Goal: Task Accomplishment & Management: Manage account settings

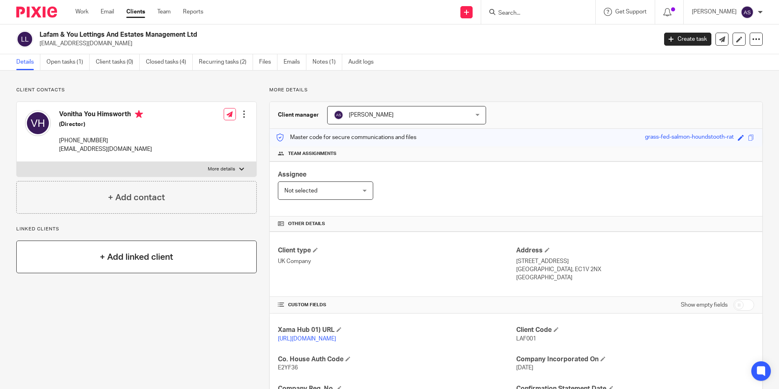
scroll to position [122, 0]
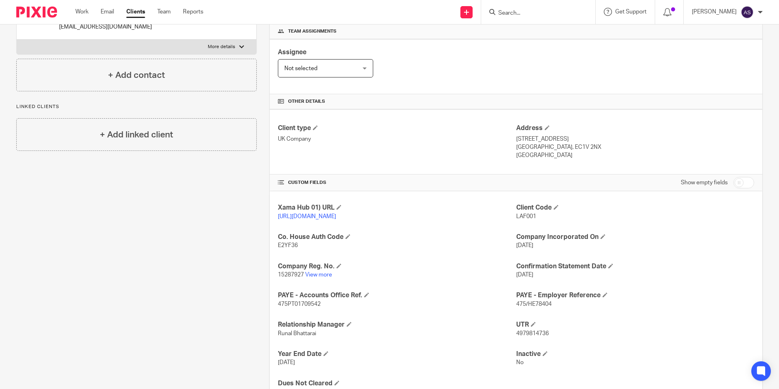
click at [516, 152] on p "United Kingdom" at bounding box center [635, 155] width 238 height 8
click at [516, 137] on p "124 City Road" at bounding box center [635, 139] width 238 height 8
click at [516, 139] on p "124 City Road" at bounding box center [635, 139] width 238 height 8
drag, startPoint x: 513, startPoint y: 138, endPoint x: 554, endPoint y: 156, distance: 44.7
click at [554, 156] on div "Address 124 City Road London, EC1V 2NX United Kingdom" at bounding box center [635, 142] width 238 height 36
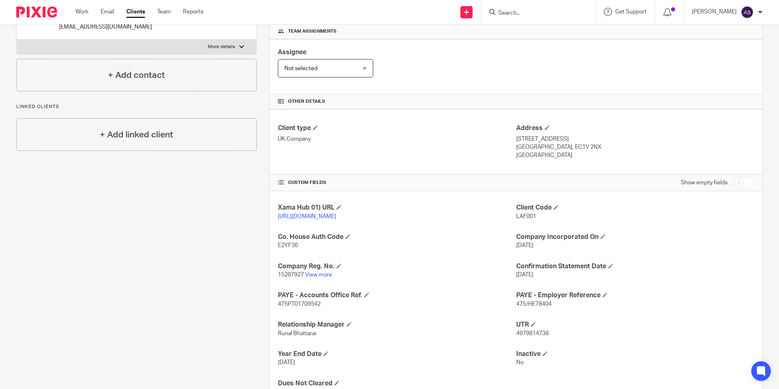
copy div "124 City Road London, EC1V 2NX United Kingdom"
click at [497, 141] on p "UK Company" at bounding box center [397, 139] width 238 height 8
click at [524, 137] on p "124 City Road" at bounding box center [635, 139] width 238 height 8
drag, startPoint x: 513, startPoint y: 139, endPoint x: 548, endPoint y: 135, distance: 36.1
click at [548, 135] on p "124 City Road" at bounding box center [635, 139] width 238 height 8
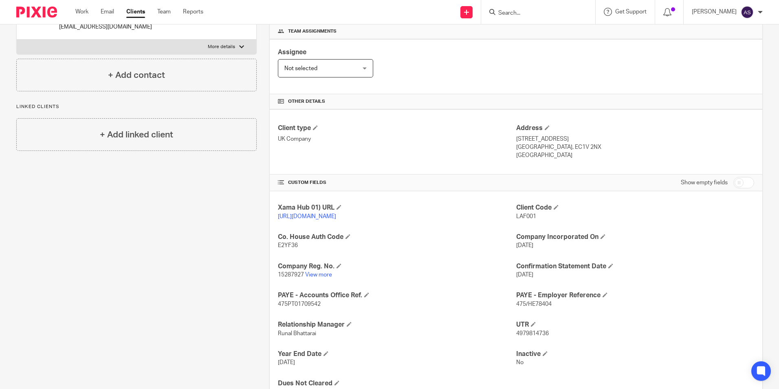
copy p "124 City Road"
drag, startPoint x: 522, startPoint y: 152, endPoint x: 510, endPoint y: 143, distance: 15.7
click at [522, 152] on p "United Kingdom" at bounding box center [635, 155] width 238 height 8
drag, startPoint x: 512, startPoint y: 147, endPoint x: 560, endPoint y: 149, distance: 47.7
click at [560, 149] on p "London, EC1V 2NX" at bounding box center [635, 147] width 238 height 8
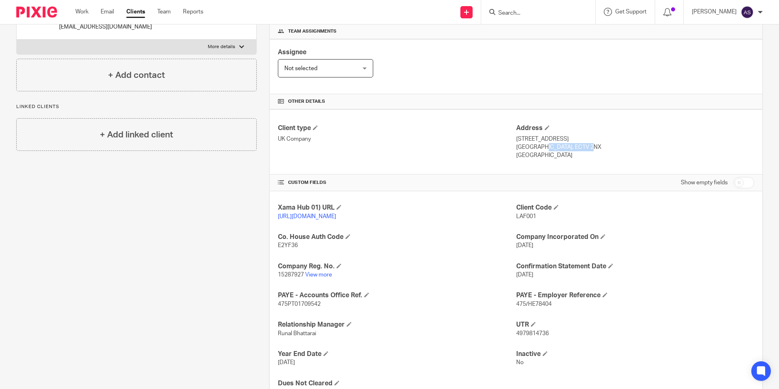
copy p "London, EC1V 2NX"
click at [538, 167] on div "Client type UK Company Address 124 City Road London, EC1V 2NX United Kingdom" at bounding box center [516, 141] width 493 height 65
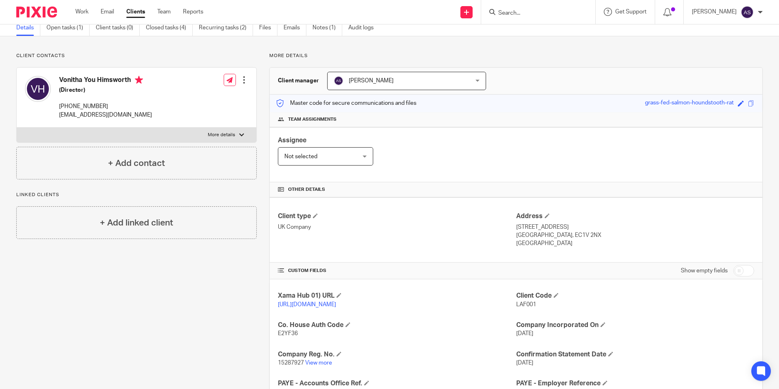
scroll to position [0, 0]
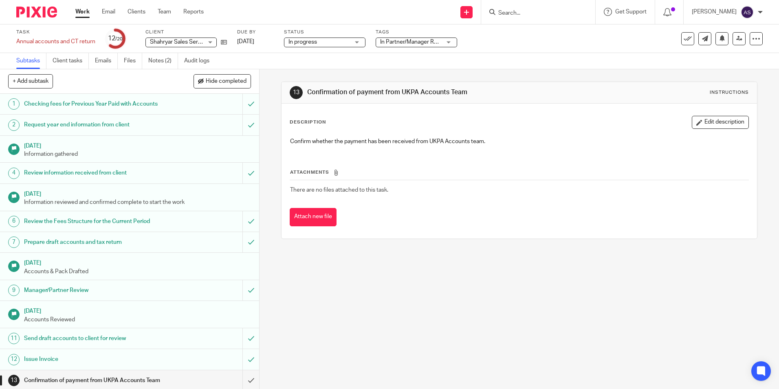
click at [37, 19] on div at bounding box center [33, 12] width 67 height 24
click at [40, 13] on img at bounding box center [36, 12] width 41 height 11
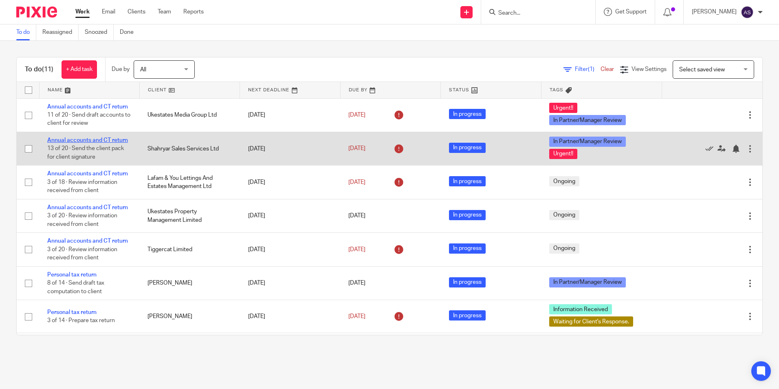
click at [76, 141] on link "Annual accounts and CT return" at bounding box center [87, 140] width 81 height 6
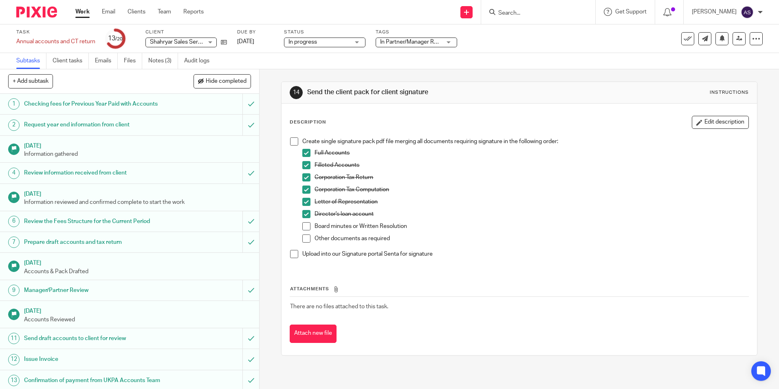
scroll to position [41, 0]
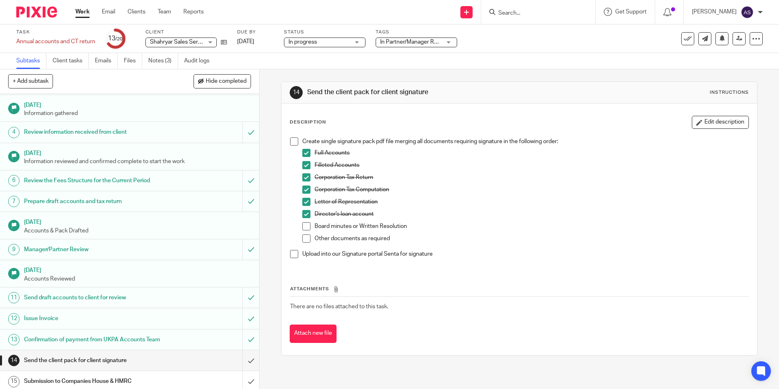
click at [302, 225] on span at bounding box center [306, 226] width 8 height 8
click at [302, 239] on span at bounding box center [306, 238] width 8 height 8
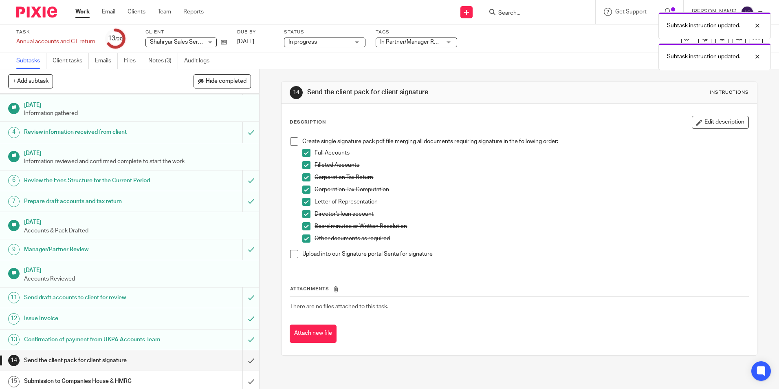
click at [304, 238] on span at bounding box center [306, 238] width 8 height 8
click at [305, 229] on span at bounding box center [306, 226] width 8 height 8
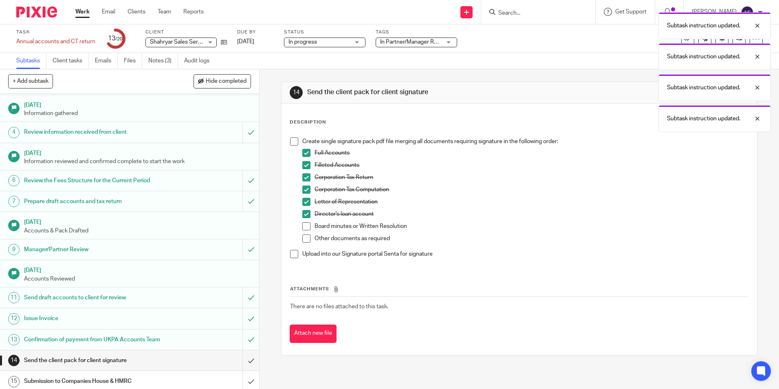
click at [290, 255] on span at bounding box center [294, 254] width 8 height 8
drag, startPoint x: 290, startPoint y: 142, endPoint x: 287, endPoint y: 154, distance: 12.1
click at [290, 142] on span at bounding box center [294, 141] width 8 height 8
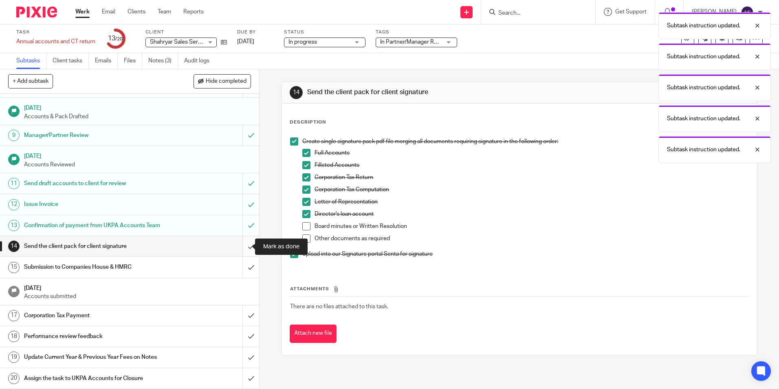
click at [242, 244] on input "submit" at bounding box center [129, 246] width 259 height 20
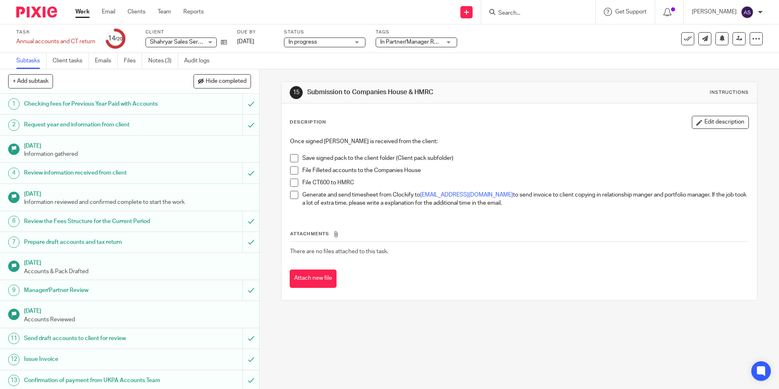
scroll to position [163, 0]
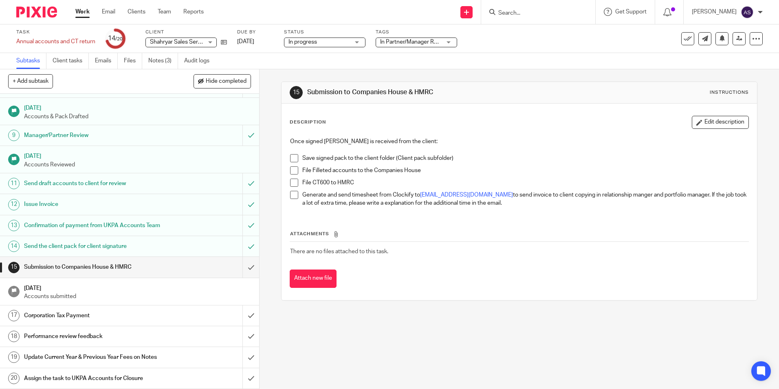
click at [290, 171] on span at bounding box center [294, 170] width 8 height 8
click at [293, 184] on span at bounding box center [294, 182] width 8 height 8
click at [36, 11] on img at bounding box center [36, 12] width 41 height 11
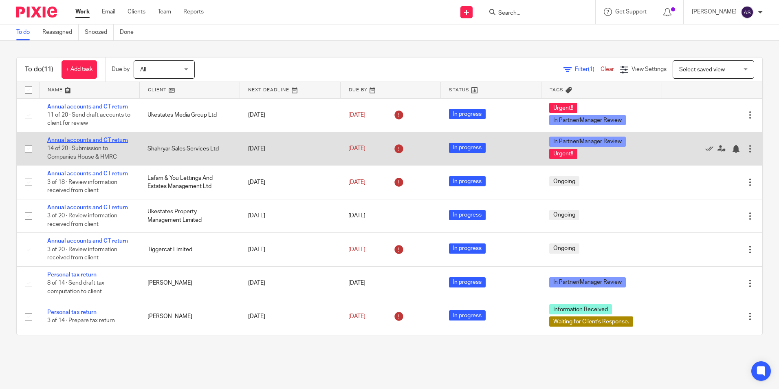
click at [111, 141] on link "Annual accounts and CT return" at bounding box center [87, 140] width 81 height 6
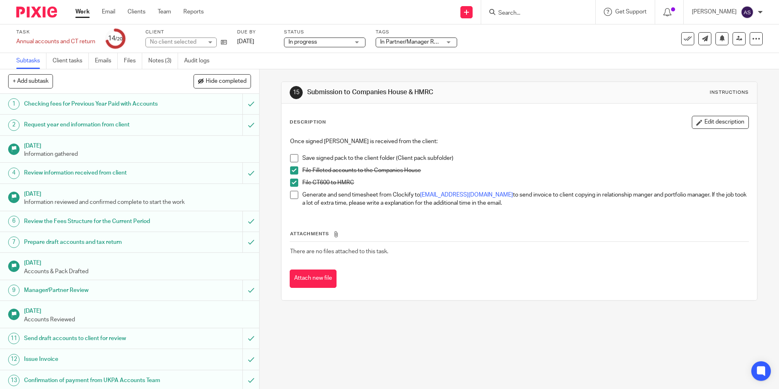
click at [290, 158] on span at bounding box center [294, 158] width 8 height 8
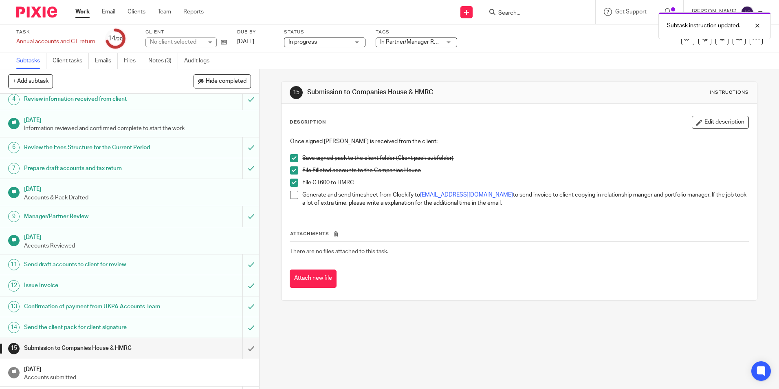
scroll to position [163, 0]
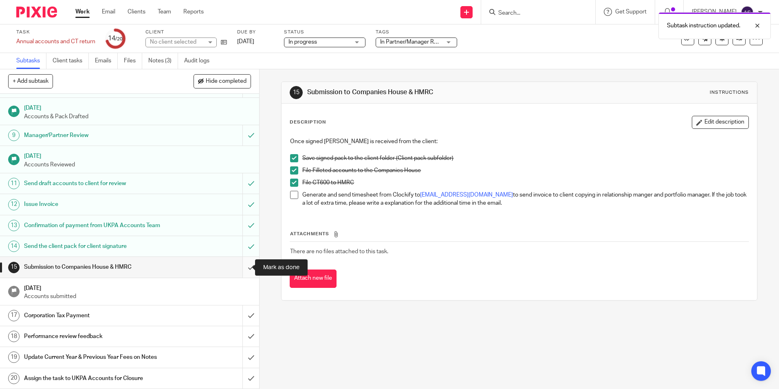
click at [242, 264] on input "submit" at bounding box center [129, 267] width 259 height 20
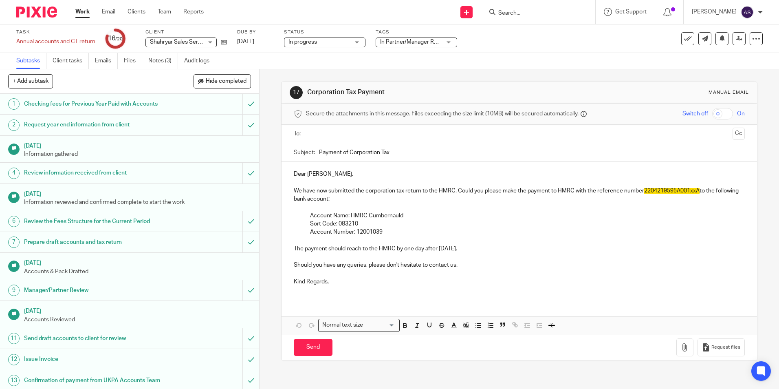
click at [328, 42] on span "In progress" at bounding box center [318, 42] width 61 height 9
click at [404, 68] on div "Subtasks Client tasks Emails Files Notes (3) Audit logs" at bounding box center [389, 61] width 779 height 16
click at [419, 37] on div "In Partner/Manager Review + 1" at bounding box center [416, 42] width 81 height 10
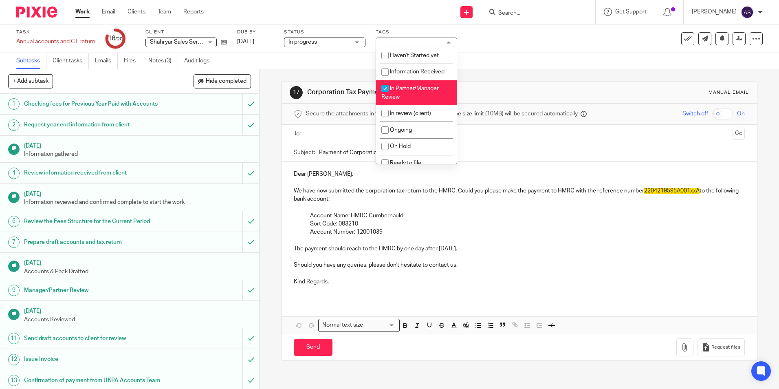
click at [384, 87] on input "checkbox" at bounding box center [384, 88] width 15 height 15
checkbox input "false"
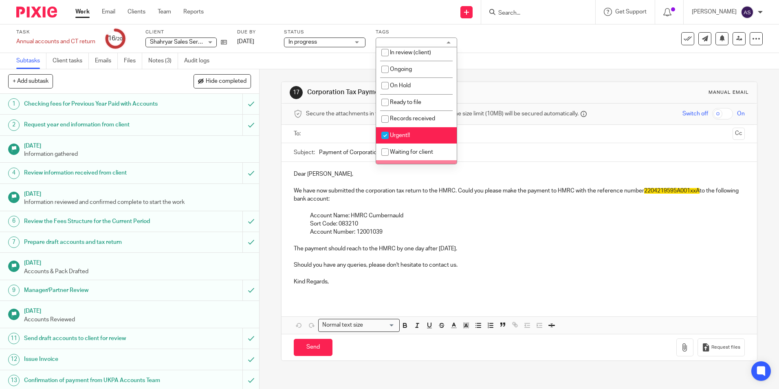
scroll to position [59, 0]
click at [385, 134] on input "checkbox" at bounding box center [384, 136] width 15 height 15
checkbox input "false"
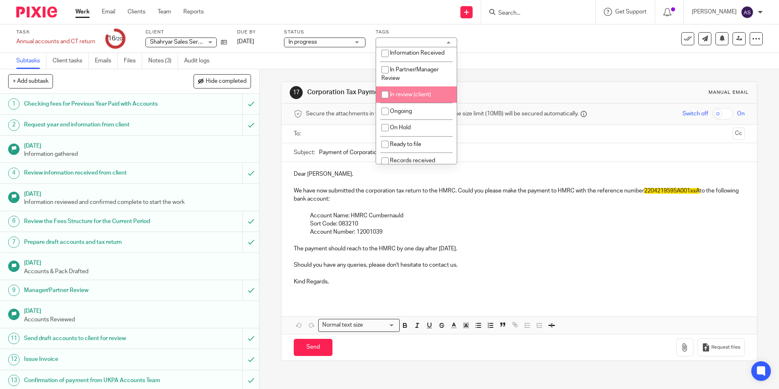
scroll to position [0, 0]
click at [538, 67] on div "Subtasks Client tasks Emails Files Notes (3) Audit logs" at bounding box center [389, 61] width 779 height 16
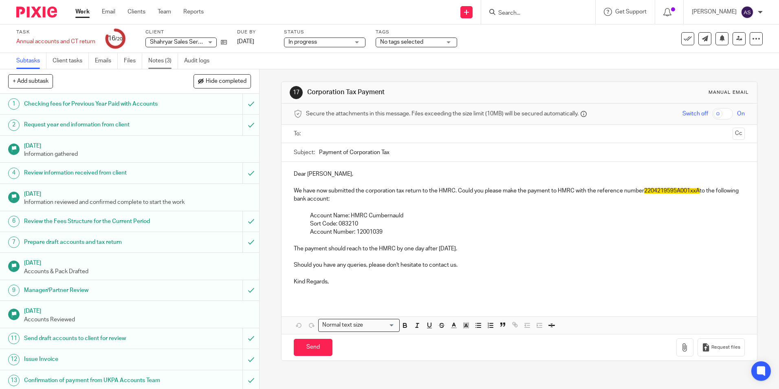
click at [155, 64] on link "Notes (3)" at bounding box center [163, 61] width 30 height 16
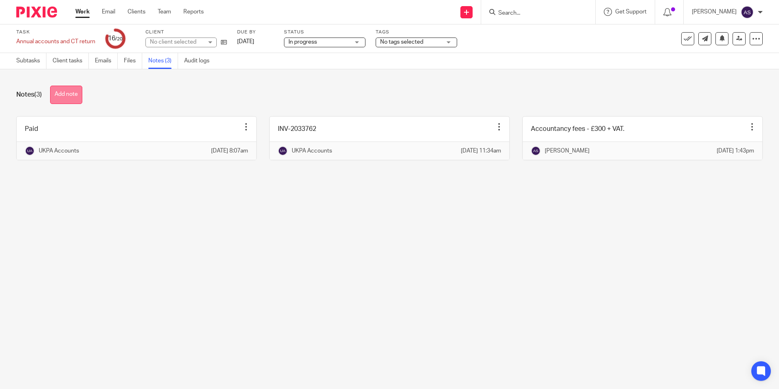
click at [78, 88] on button "Add note" at bounding box center [66, 95] width 32 height 18
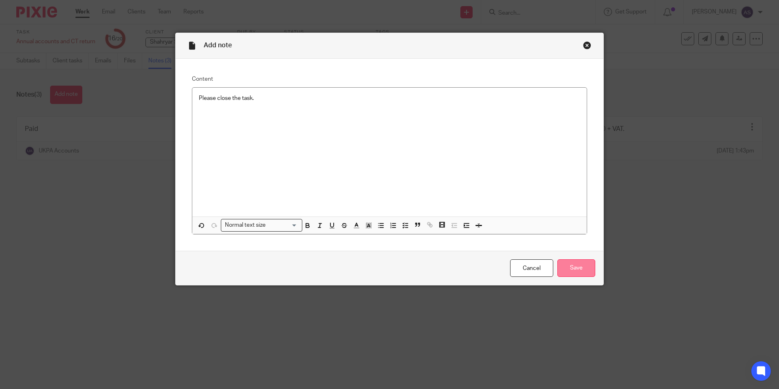
click at [574, 267] on input "Save" at bounding box center [576, 268] width 38 height 18
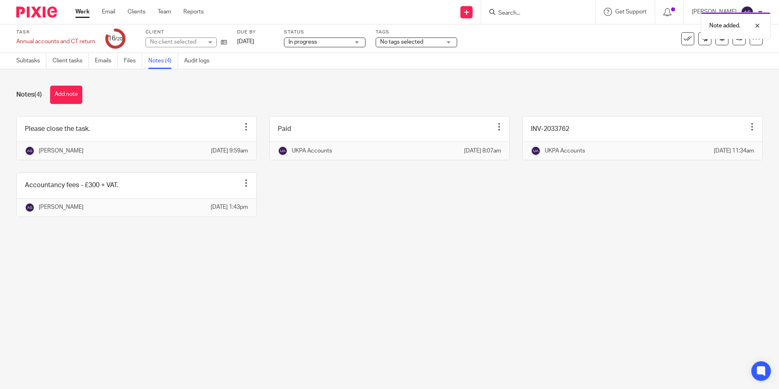
click at [376, 209] on div "Please close the task. Edit note Delete note [PERSON_NAME] [DATE] 9:59am Paid E…" at bounding box center [383, 172] width 759 height 113
click at [730, 36] on div "Note added." at bounding box center [736, 25] width 70 height 27
click at [736, 36] on icon at bounding box center [739, 38] width 6 height 6
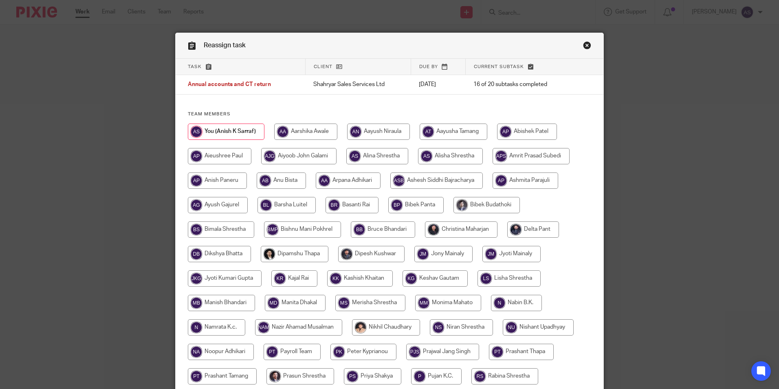
scroll to position [242, 0]
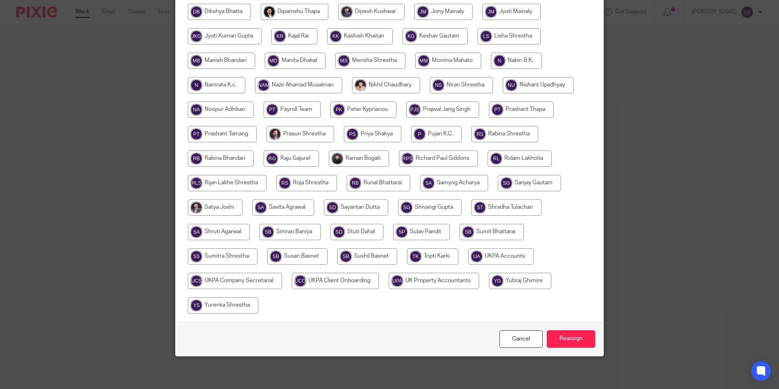
click at [507, 257] on input "radio" at bounding box center [501, 256] width 66 height 16
radio input "true"
click at [581, 332] on input "Reassign" at bounding box center [571, 339] width 48 height 18
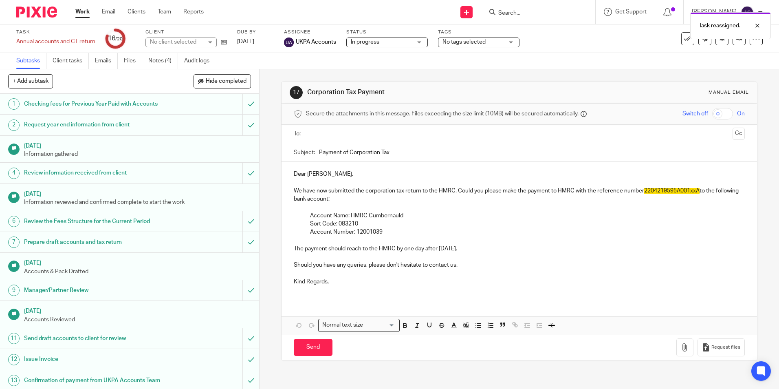
click at [33, 13] on img at bounding box center [36, 12] width 41 height 11
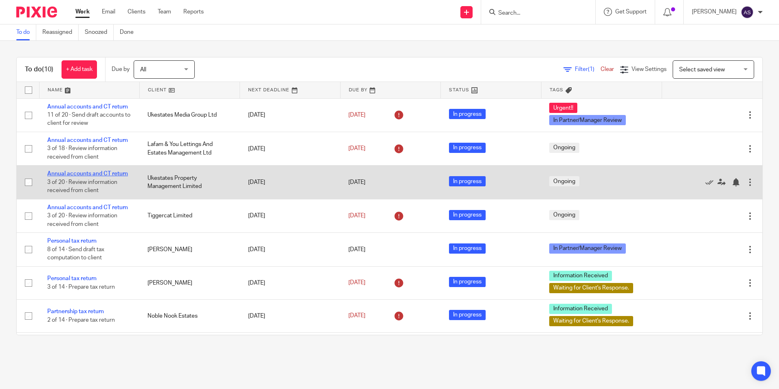
click at [88, 175] on link "Annual accounts and CT return" at bounding box center [87, 174] width 81 height 6
click at [121, 172] on link "Annual accounts and CT return" at bounding box center [87, 174] width 81 height 6
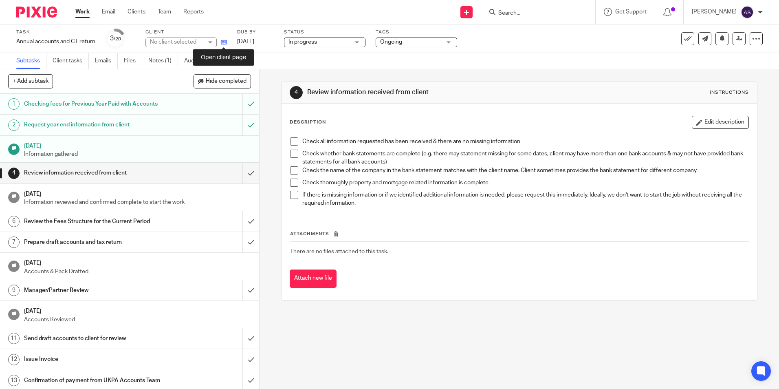
click at [224, 40] on icon at bounding box center [224, 42] width 6 height 6
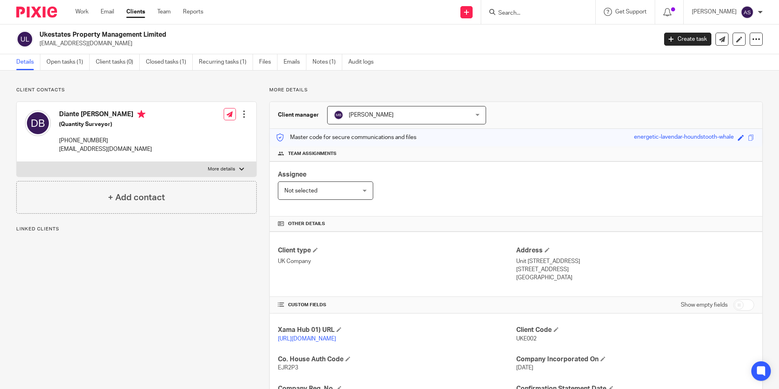
scroll to position [137, 0]
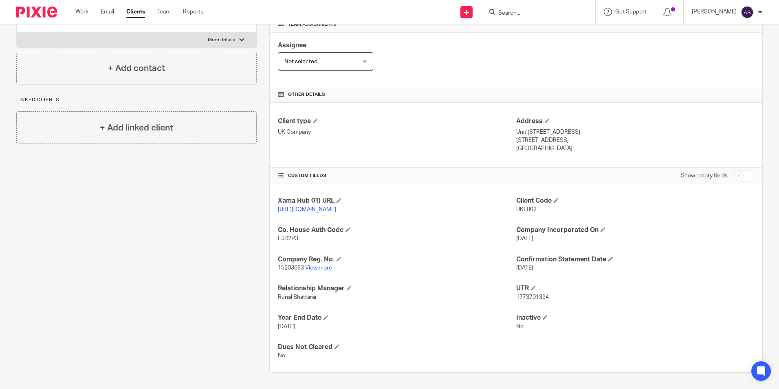
click at [318, 265] on link "View more" at bounding box center [318, 268] width 27 height 6
